Goal: Task Accomplishment & Management: Manage account settings

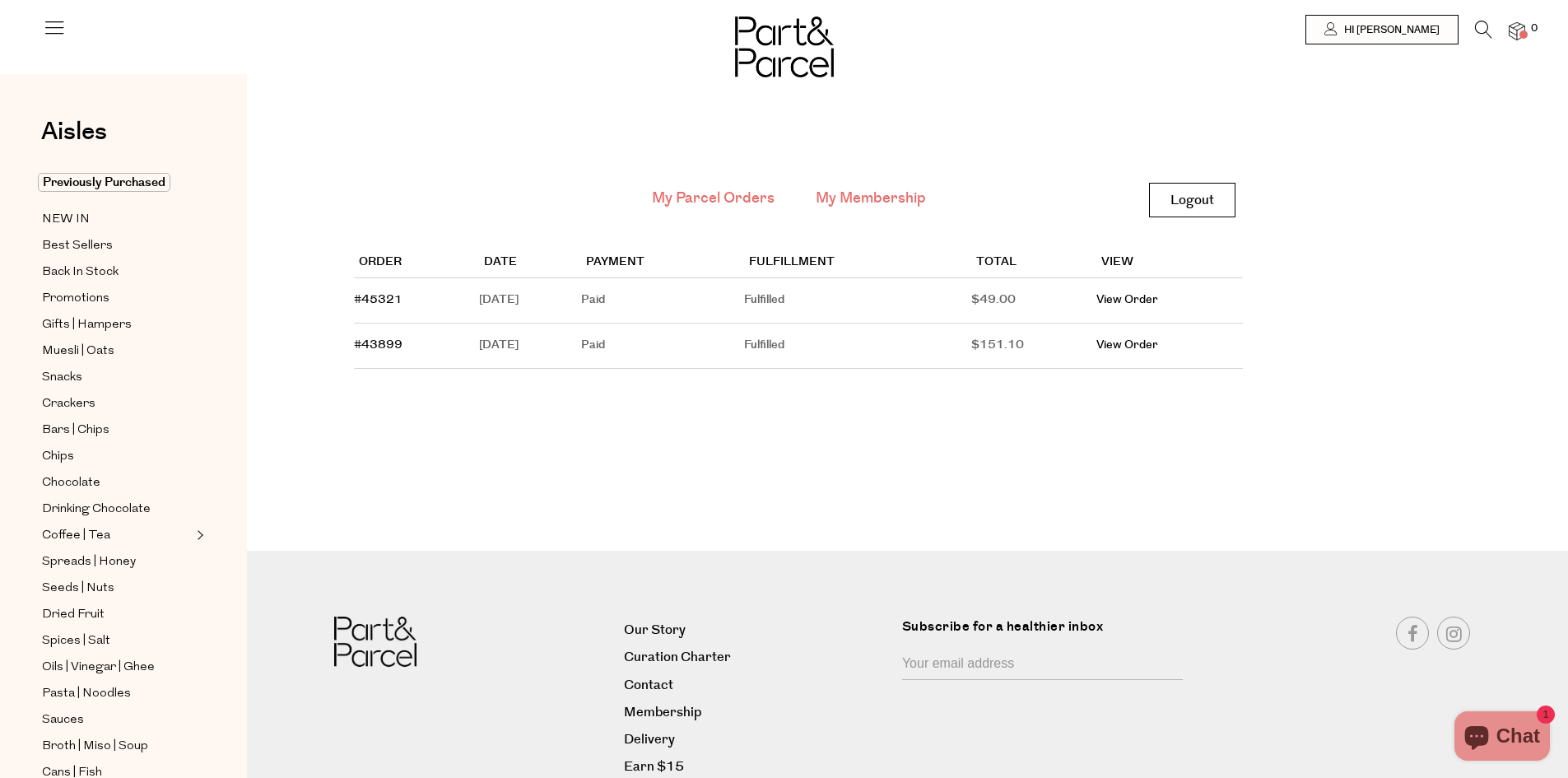
click at [880, 195] on link "My Membership" at bounding box center [871, 198] width 111 height 21
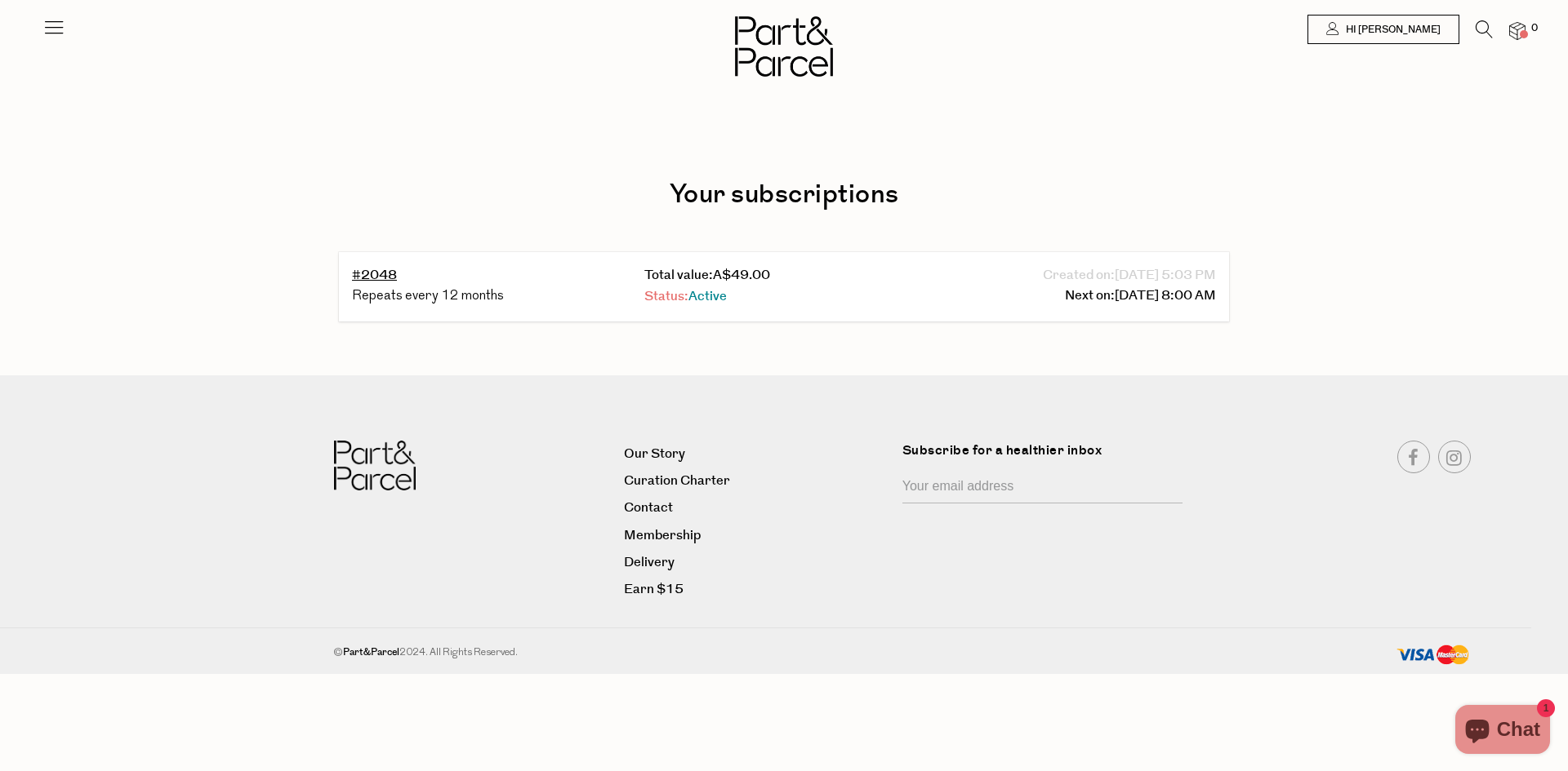
click at [702, 288] on span "Active" at bounding box center [708, 296] width 39 height 19
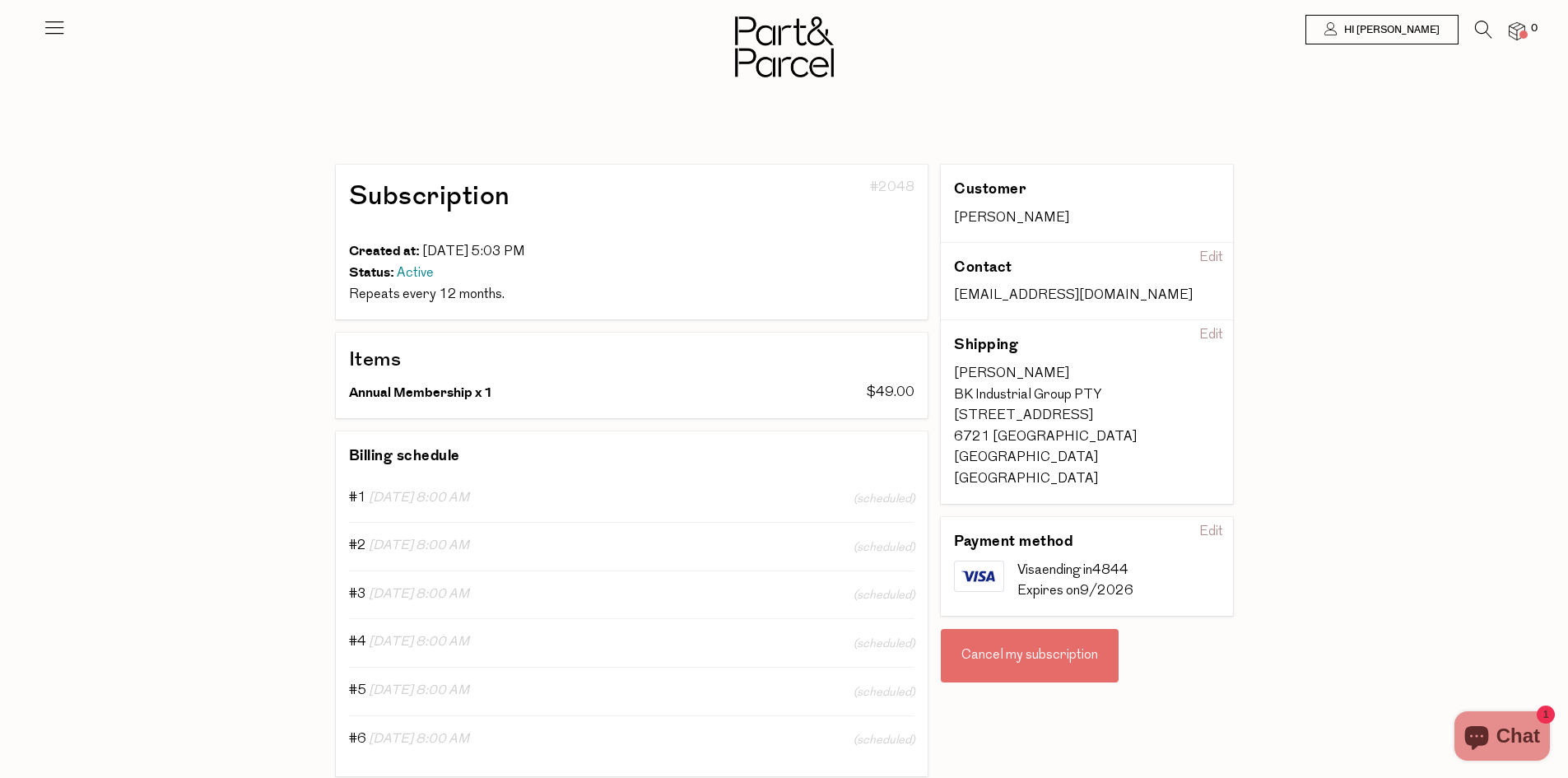
click at [1003, 629] on div "Cancel my subscription" at bounding box center [1029, 657] width 178 height 54
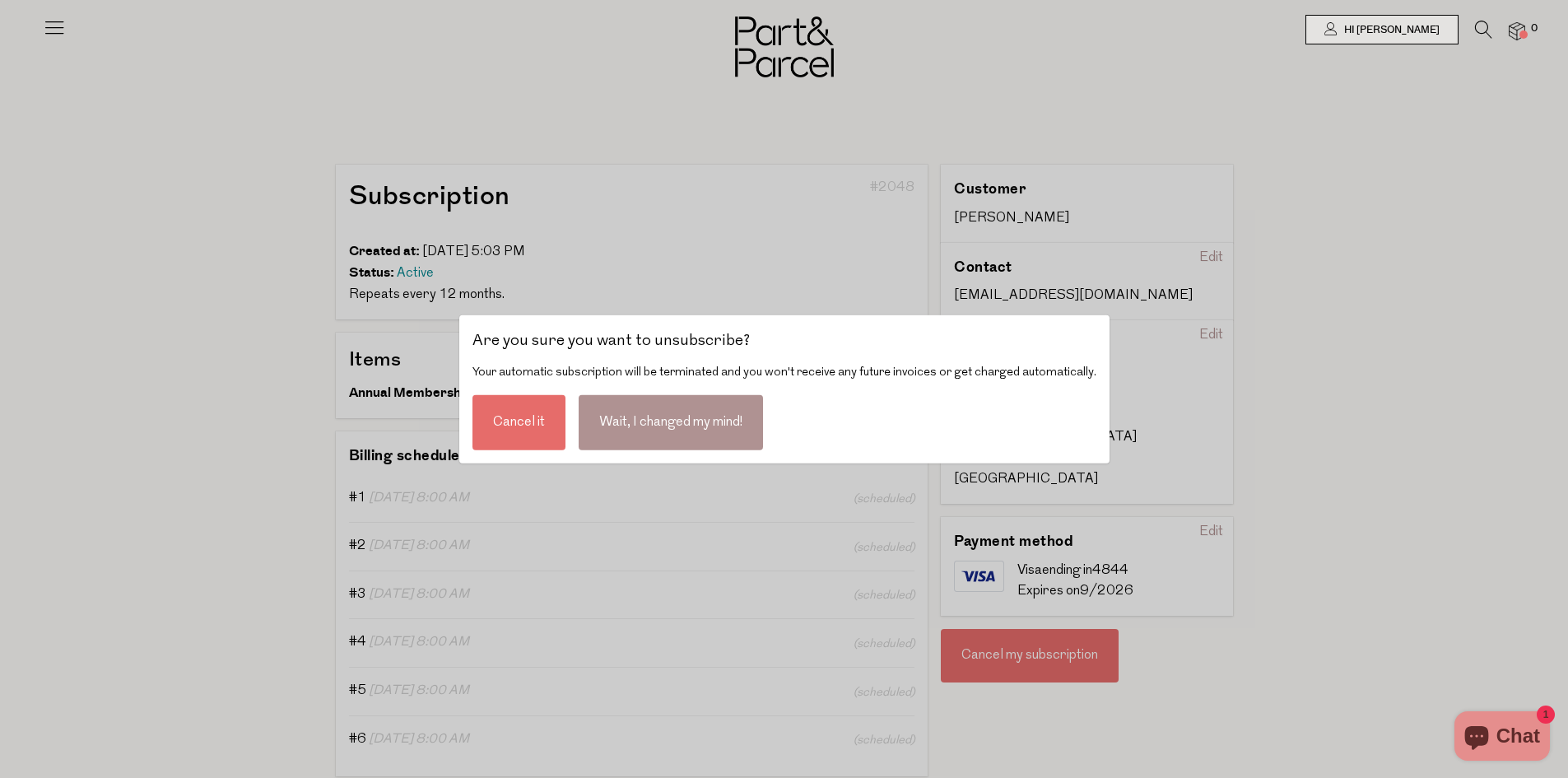
click at [520, 414] on div "Cancel it" at bounding box center [519, 422] width 93 height 55
